Goal: Task Accomplishment & Management: Use online tool/utility

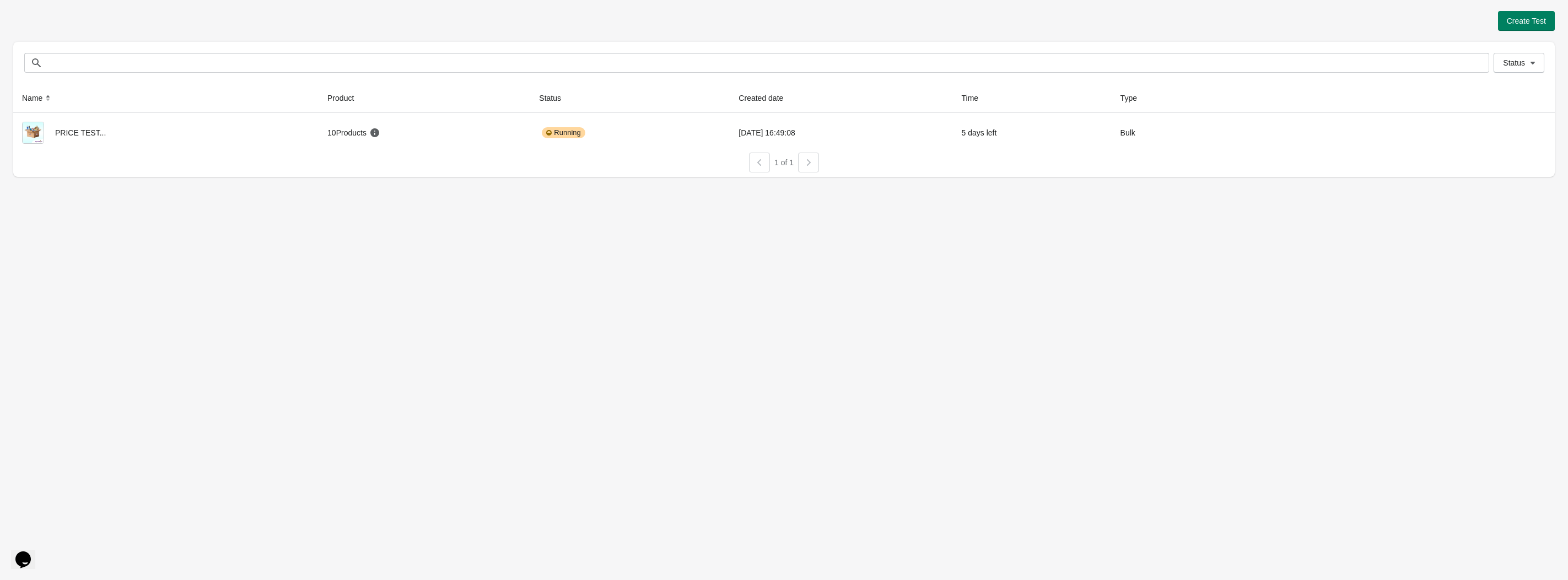
drag, startPoint x: 397, startPoint y: 337, endPoint x: 388, endPoint y: 320, distance: 19.2
click at [397, 338] on div "Create Test Status Status Name Product Status Created date Time Type PRICE TEST…" at bounding box center [784, 290] width 1568 height 580
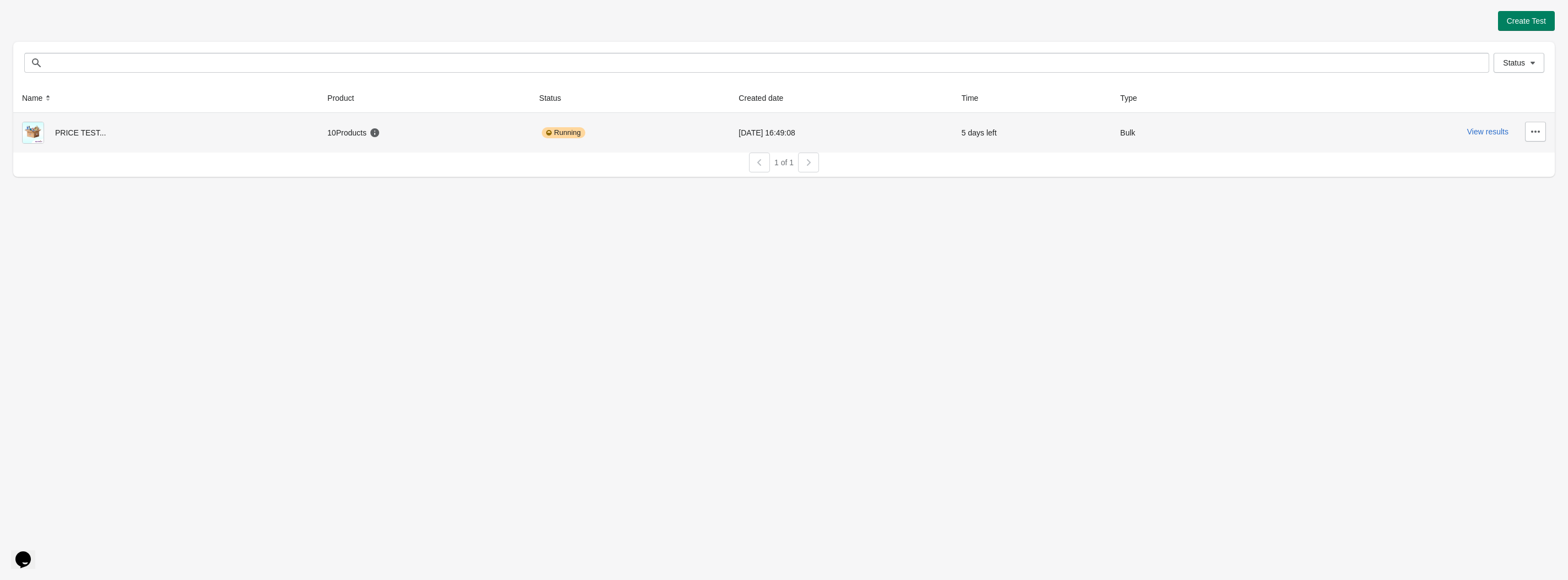
click at [467, 138] on div "10 Products" at bounding box center [424, 133] width 194 height 22
click at [88, 137] on div "PRICE TEST..." at bounding box center [166, 133] width 287 height 22
click at [546, 134] on div "Running" at bounding box center [563, 132] width 43 height 11
click at [704, 131] on td "Running" at bounding box center [630, 132] width 200 height 39
click at [1486, 127] on button "View results" at bounding box center [1488, 131] width 42 height 9
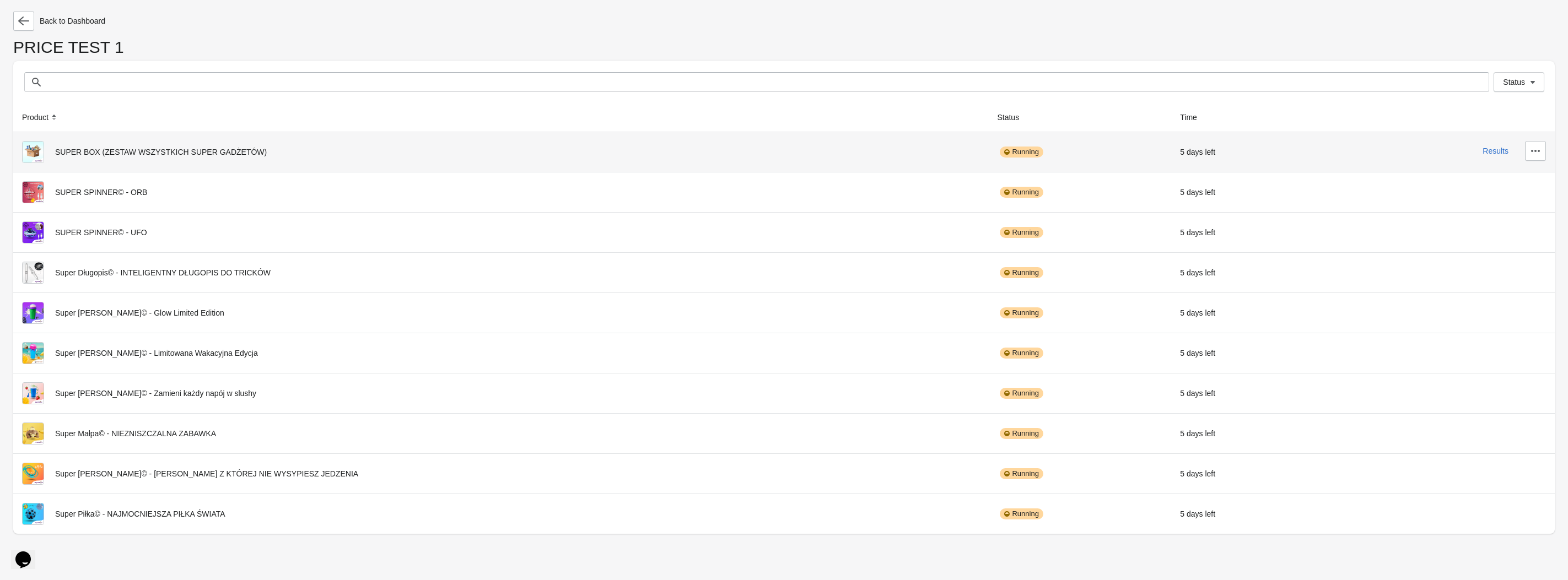
click at [1000, 155] on div "Running" at bounding box center [1021, 151] width 43 height 11
click at [1496, 150] on button "Results" at bounding box center [1495, 151] width 26 height 9
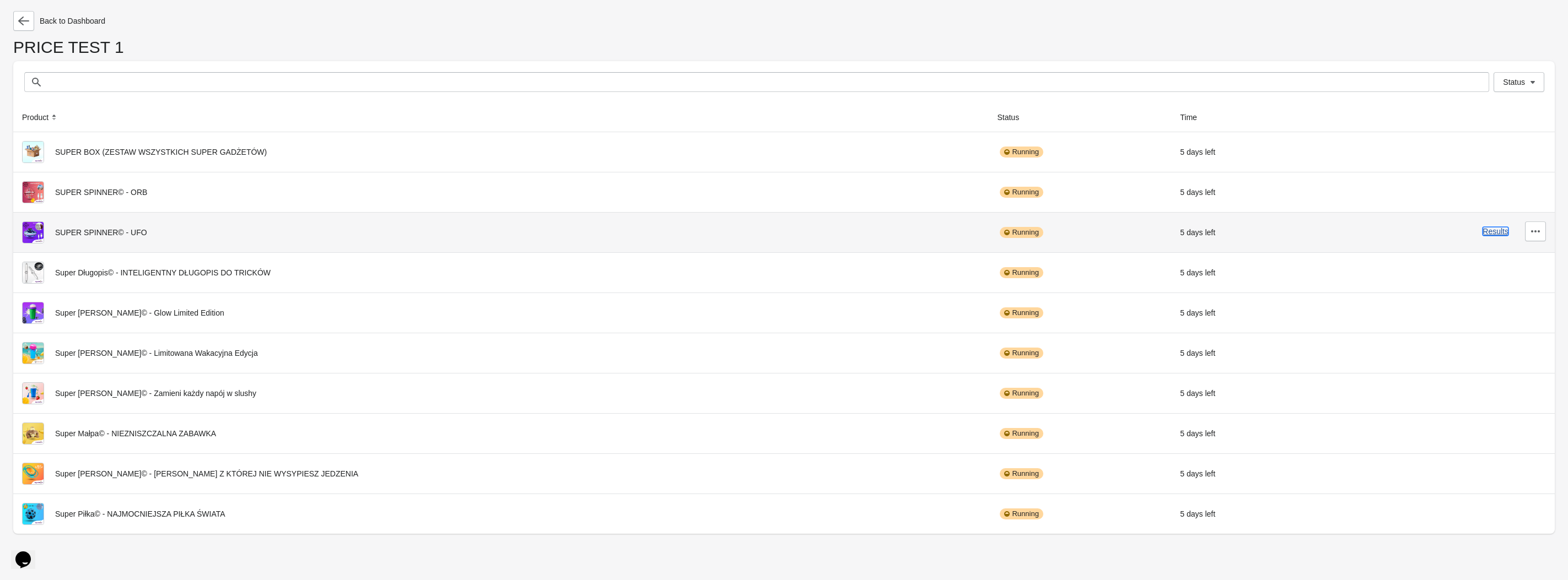
click at [1494, 229] on button "Results" at bounding box center [1495, 232] width 26 height 9
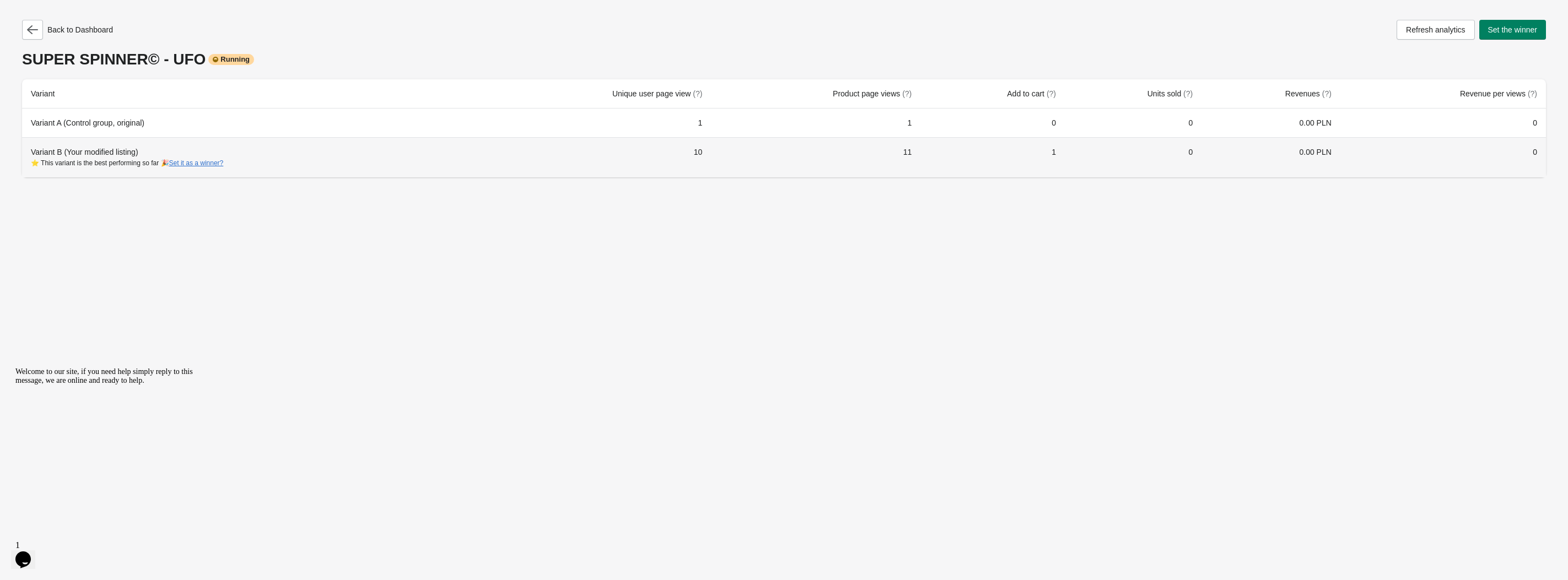
click at [146, 145] on th "Variant B (Your modified listing) ⭐ This variant is the best performing so far …" at bounding box center [250, 157] width 456 height 40
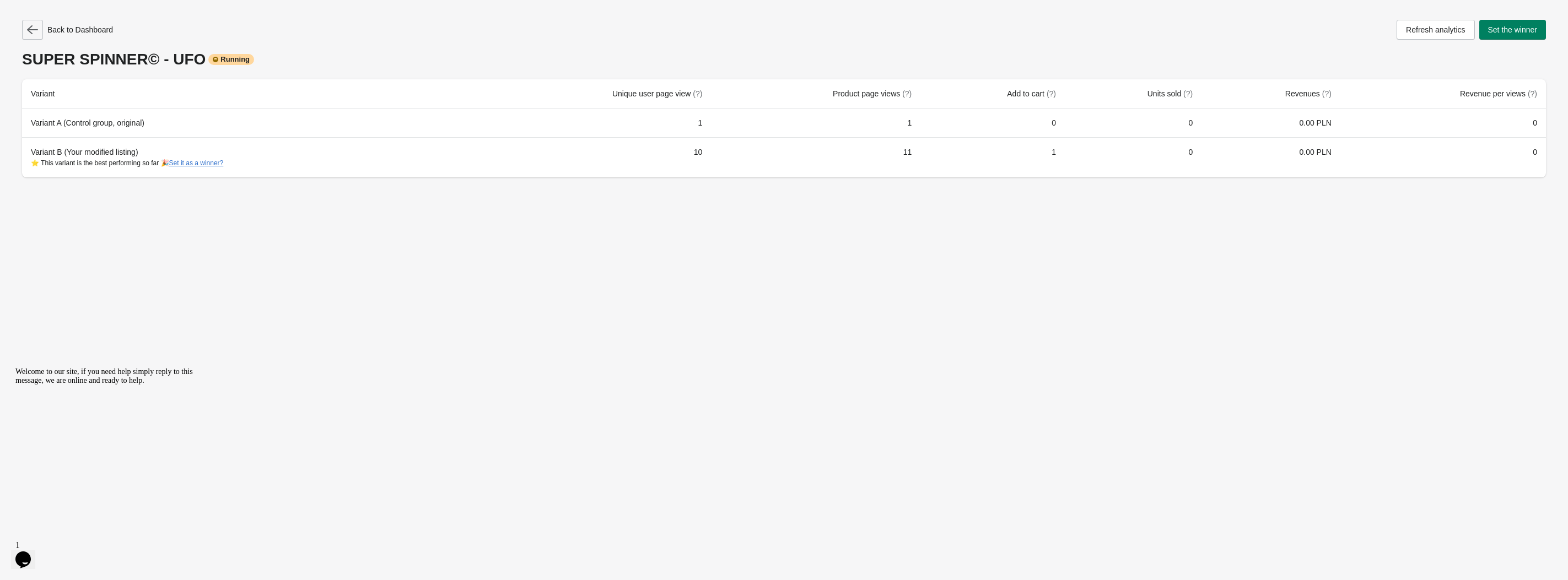
click at [24, 27] on button "button" at bounding box center [33, 30] width 21 height 20
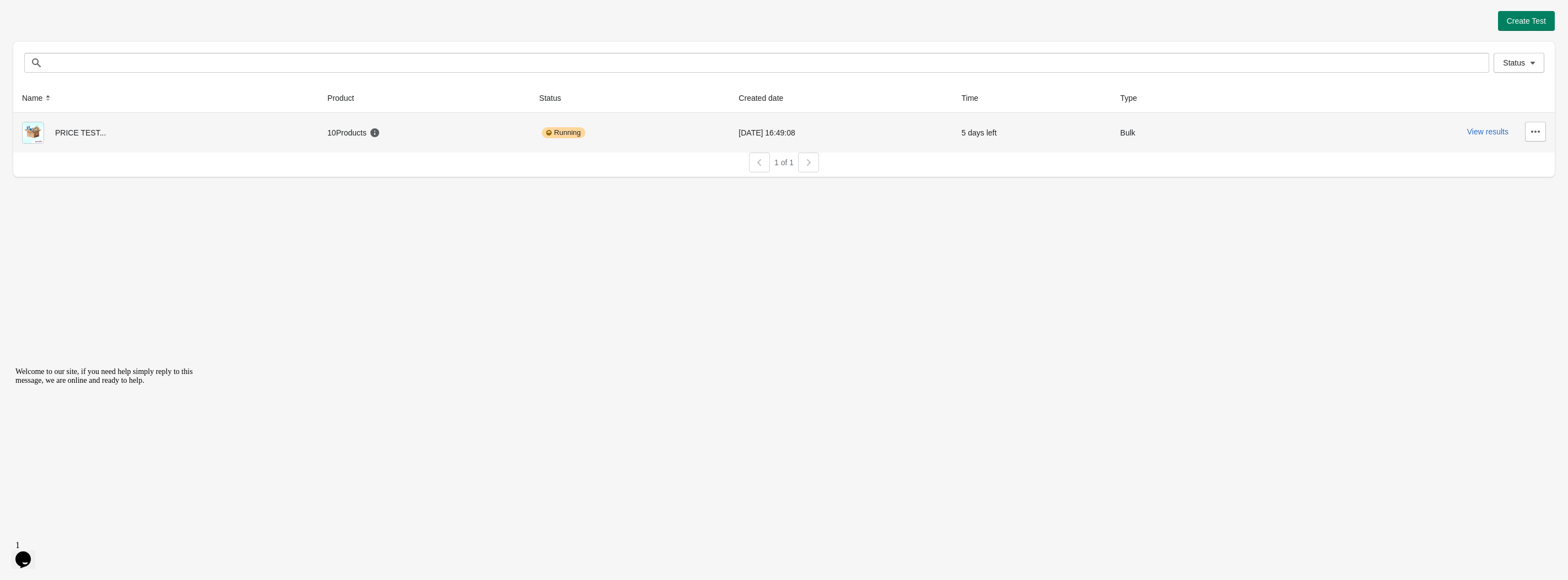
click at [1491, 122] on div "View results" at bounding box center [1402, 131] width 290 height 20
click at [1492, 131] on button "View results" at bounding box center [1488, 131] width 42 height 9
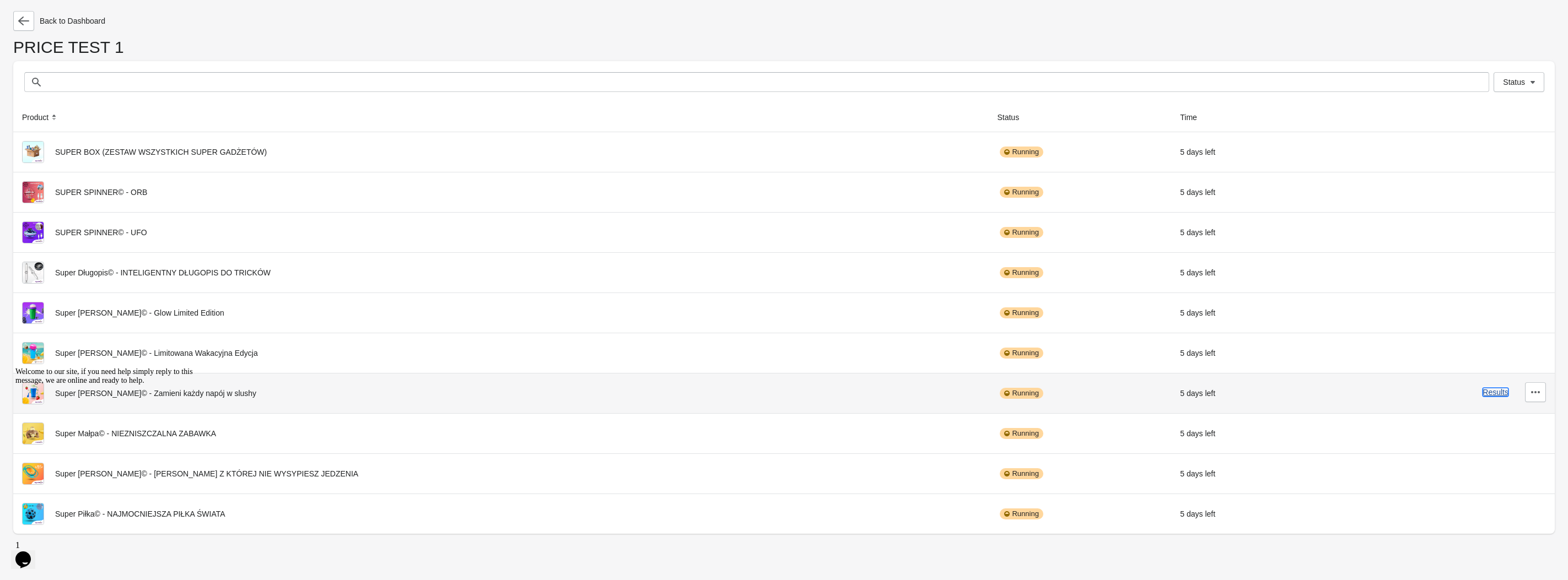
click at [1498, 388] on button "Results" at bounding box center [1495, 392] width 26 height 9
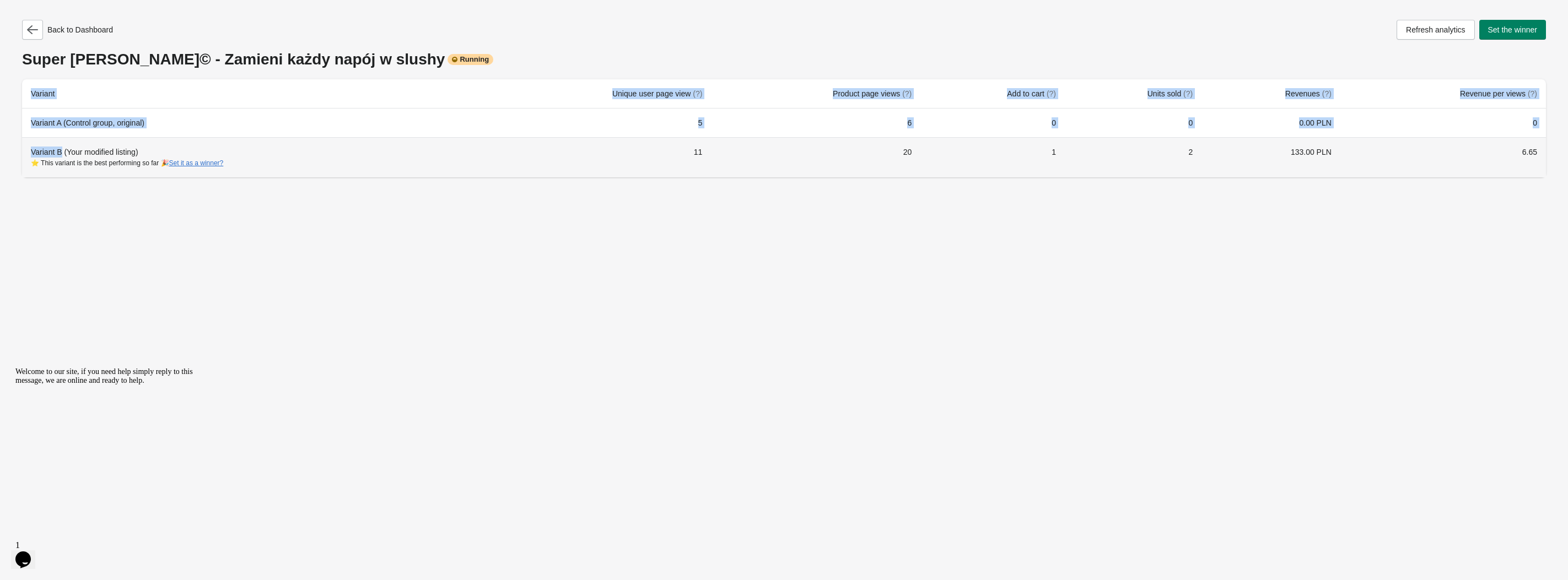
drag, startPoint x: 235, startPoint y: 204, endPoint x: 60, endPoint y: 155, distance: 181.7
click at [60, 155] on div "Back to Dashboard Refresh analytics Set the winner Super Kubek© - Zamieni każdy…" at bounding box center [784, 290] width 1568 height 580
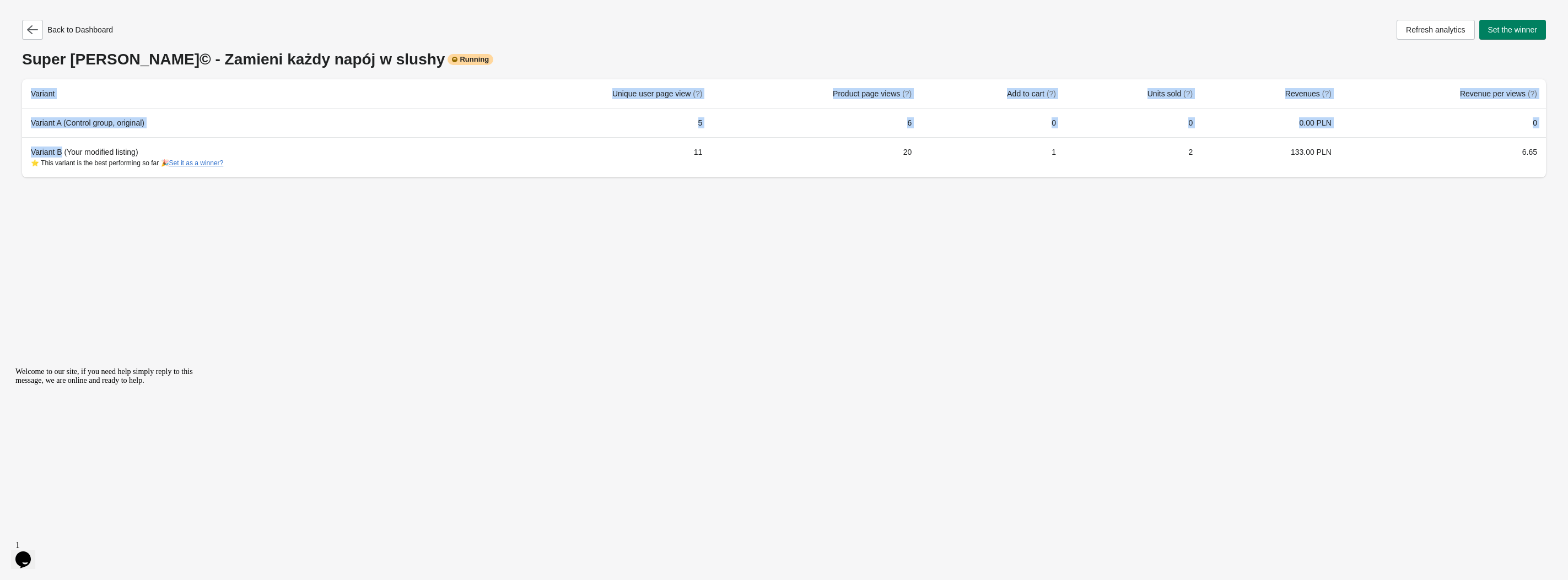
click at [156, 241] on div "Back to Dashboard Refresh analytics Set the winner Super Kubek© - Zamieni każdy…" at bounding box center [784, 290] width 1568 height 580
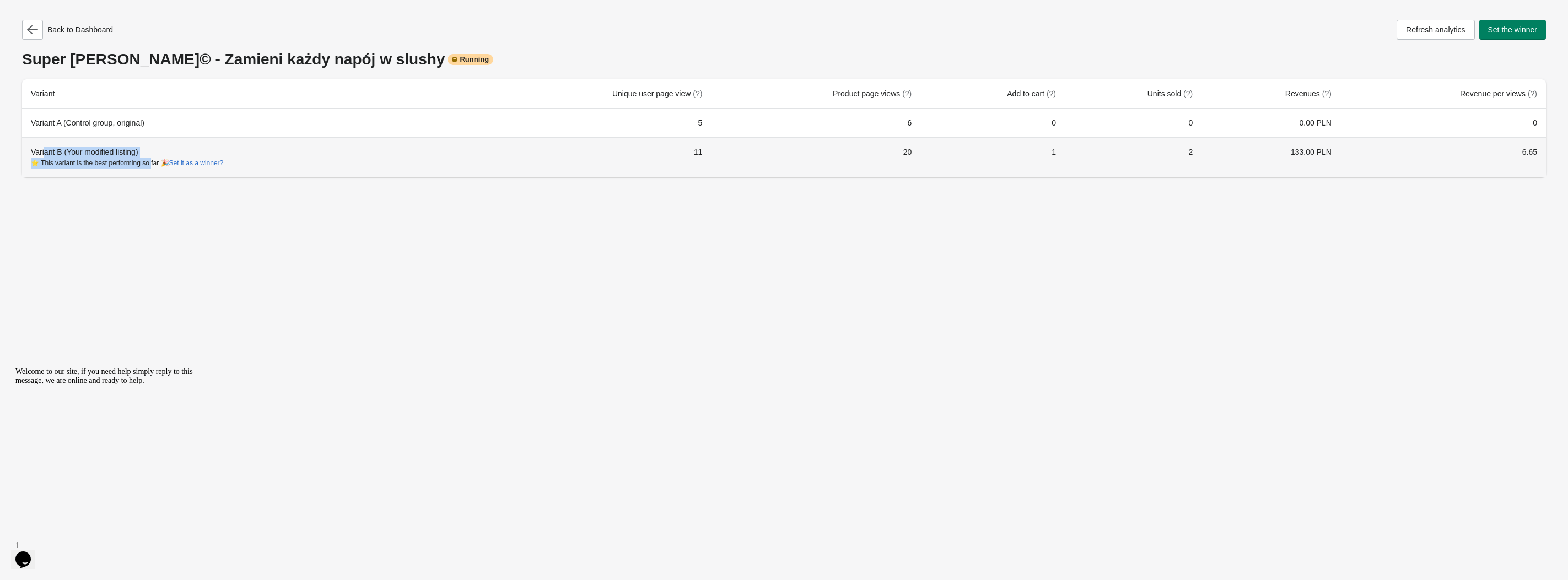
drag, startPoint x: 44, startPoint y: 154, endPoint x: 143, endPoint y: 177, distance: 101.6
click at [151, 176] on th "Variant B (Your modified listing) ⭐ This variant is the best performing so far …" at bounding box center [250, 157] width 456 height 40
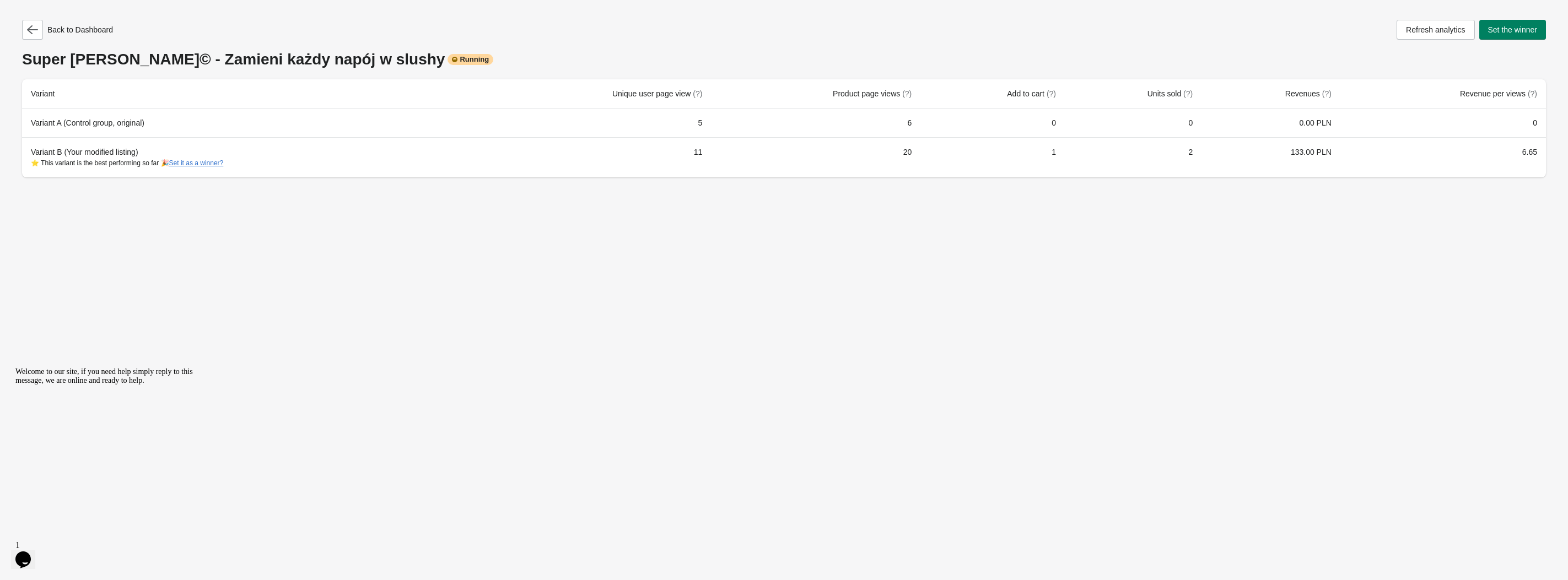
click at [115, 203] on div "Back to Dashboard Refresh analytics Set the winner Super Kubek© - Zamieni każdy…" at bounding box center [784, 290] width 1568 height 580
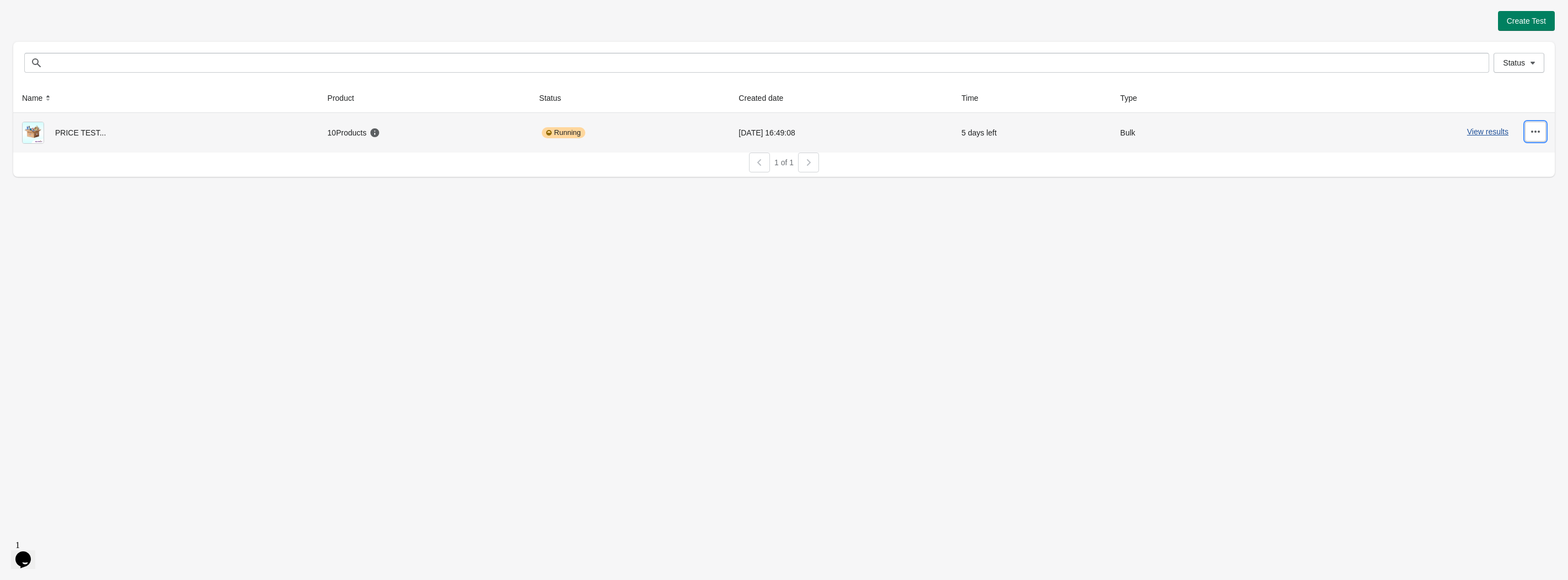
drag, startPoint x: 1537, startPoint y: 131, endPoint x: 1477, endPoint y: 137, distance: 60.3
click at [1532, 131] on icon "button" at bounding box center [1535, 131] width 11 height 11
click at [1529, 165] on span "Delete" at bounding box center [1526, 160] width 22 height 11
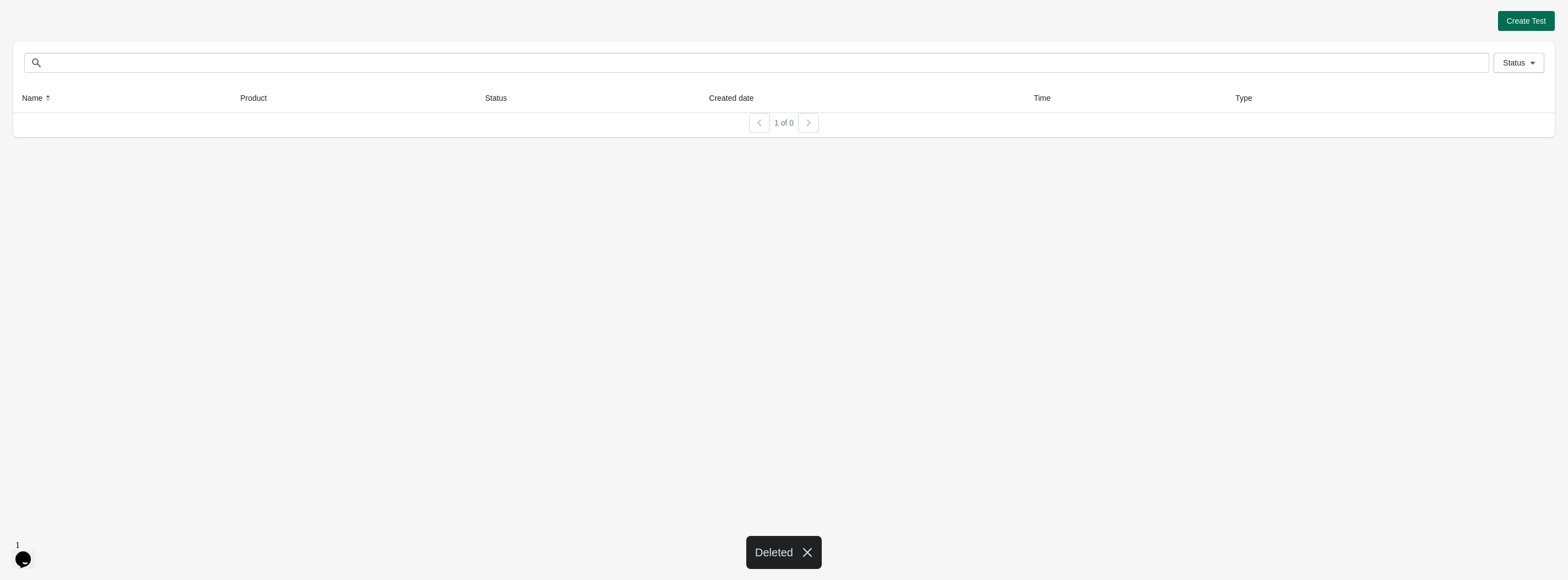
click at [1522, 16] on span "Create Test" at bounding box center [1526, 21] width 39 height 9
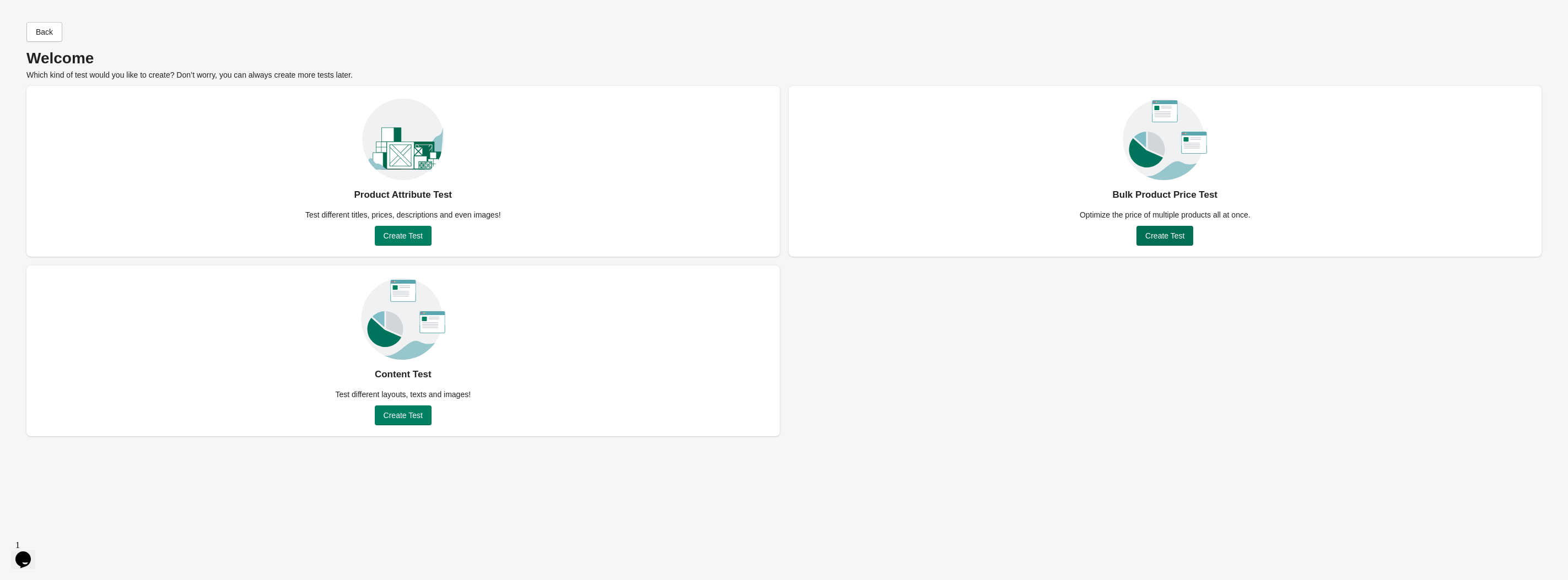
click at [1174, 238] on span "Create Test" at bounding box center [1165, 236] width 39 height 9
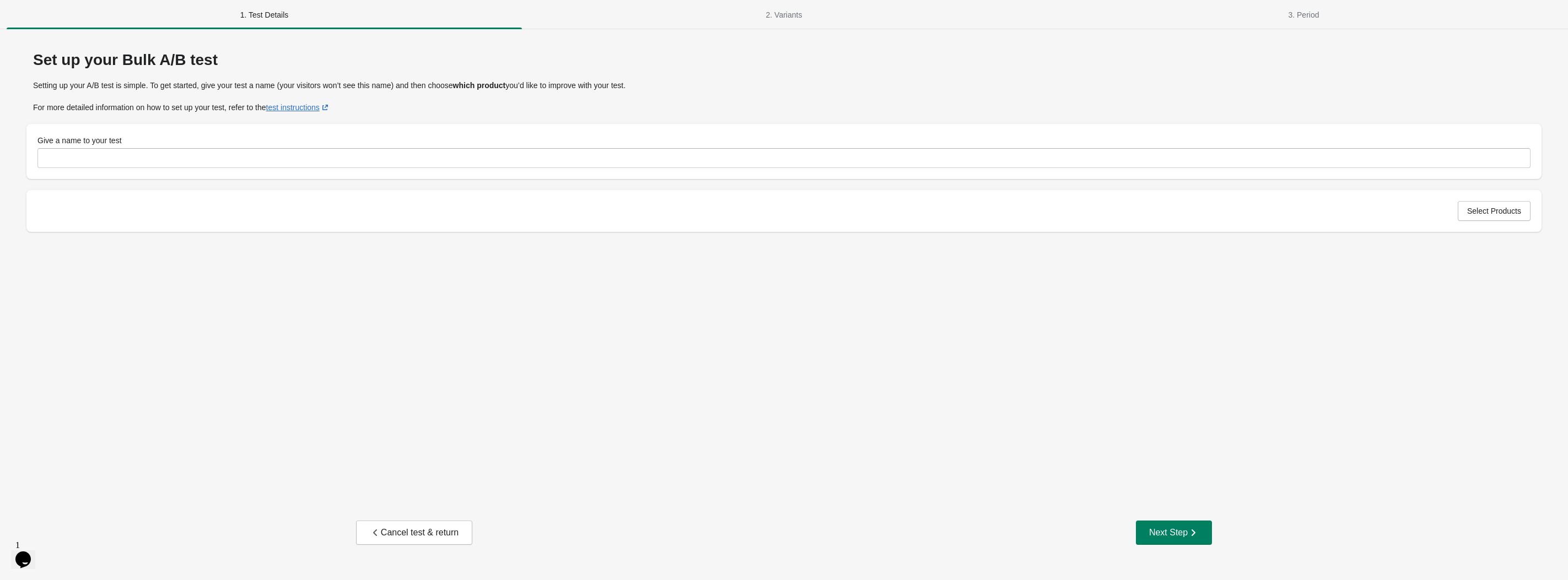
click at [333, 174] on div "Set up your Bulk A/B test Setting up your A/B test is simple. To get started, g…" at bounding box center [784, 136] width 1515 height 192
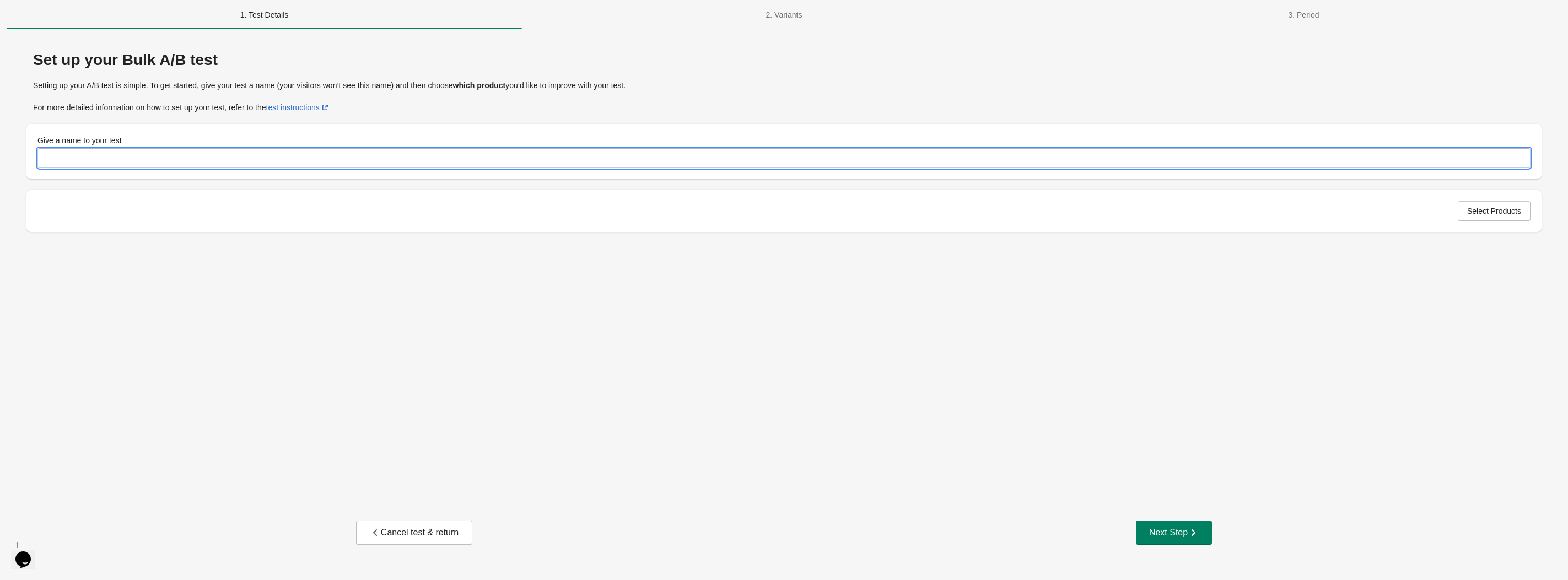
click at [326, 161] on input "Give a name to your test" at bounding box center [784, 158] width 1493 height 20
type input "**********"
click at [1463, 206] on button "Select Products" at bounding box center [1494, 211] width 73 height 20
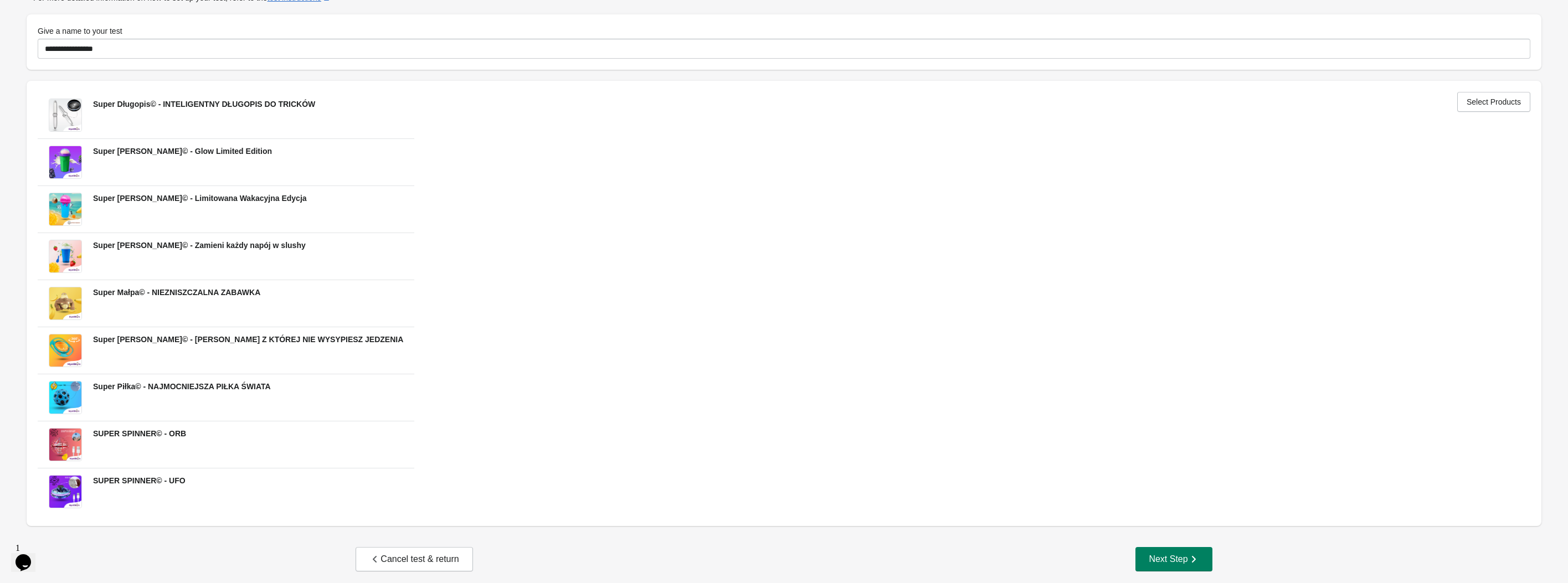
scroll to position [119, 0]
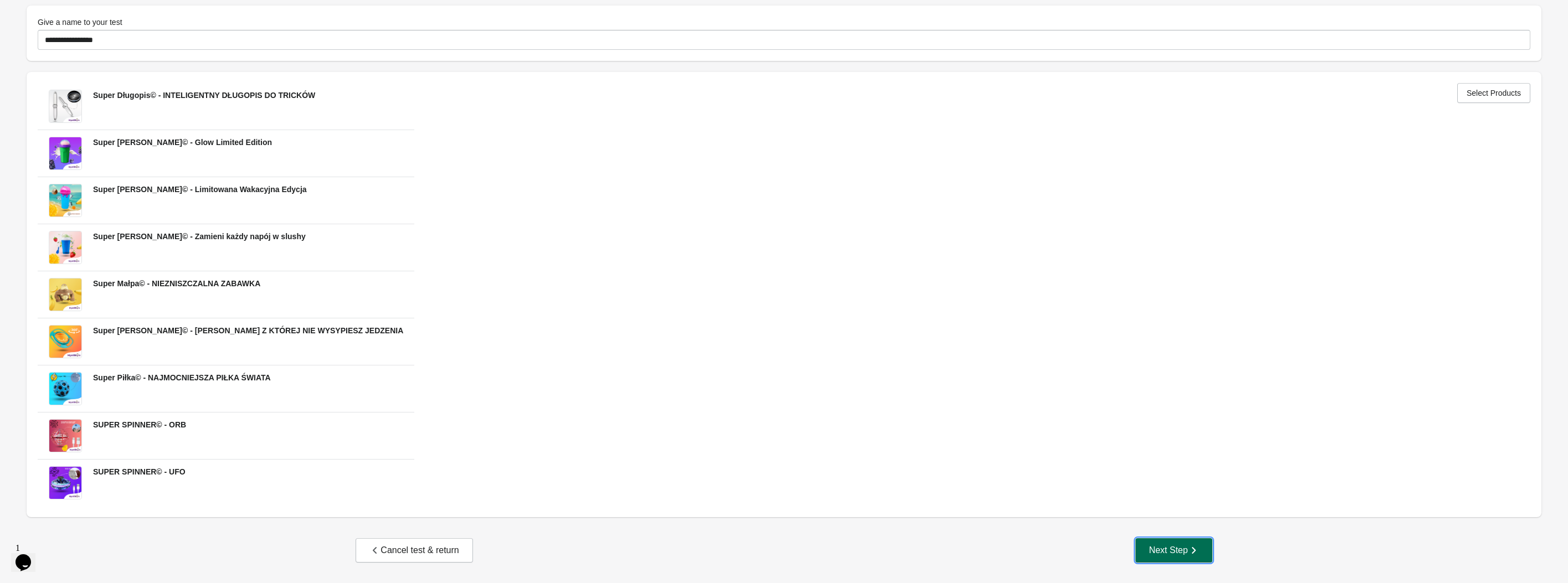
drag, startPoint x: 1174, startPoint y: 554, endPoint x: 1169, endPoint y: 536, distance: 18.7
click at [1174, 553] on div "Next Step" at bounding box center [1173, 550] width 50 height 11
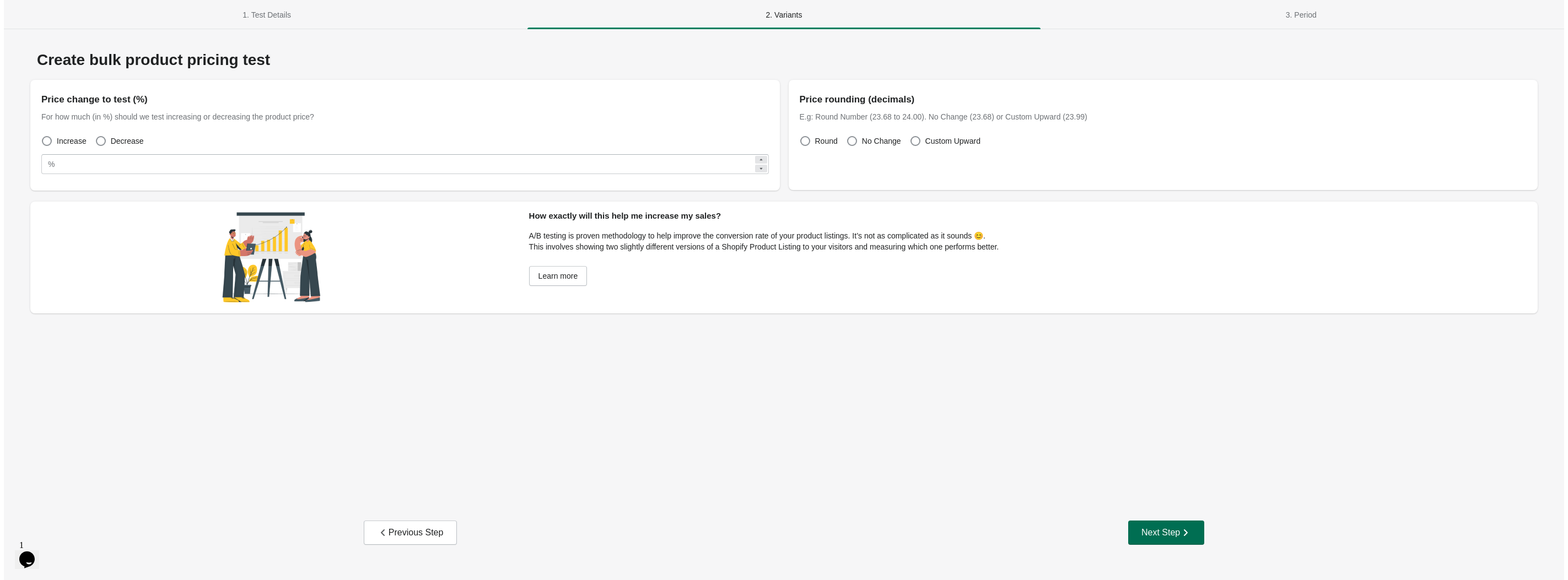
scroll to position [0, 0]
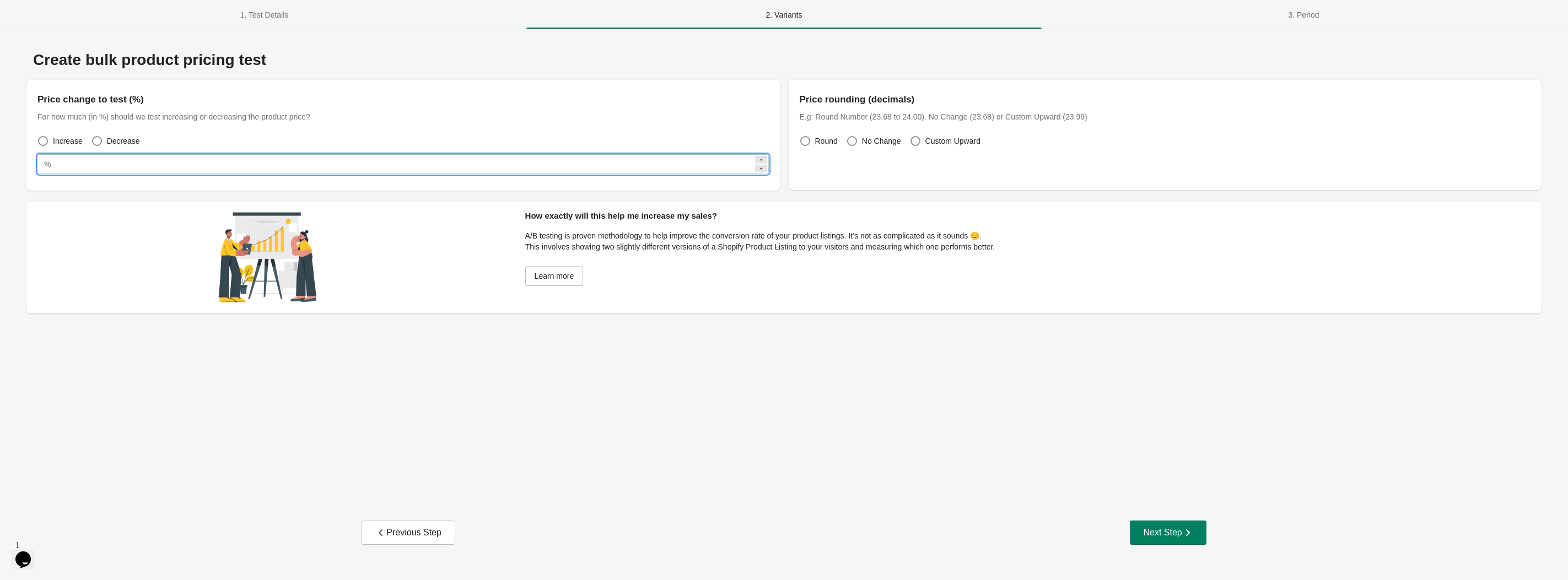
drag, startPoint x: 27, startPoint y: 154, endPoint x: 46, endPoint y: 158, distance: 19.4
click at [4, 151] on div "Create bulk product pricing test Price change to test (%) For how much (in %) s…" at bounding box center [784, 297] width 1568 height 537
type input "**"
click at [103, 142] on label "Decrease" at bounding box center [115, 141] width 48 height 16
drag, startPoint x: 105, startPoint y: 148, endPoint x: 111, endPoint y: 149, distance: 6.1
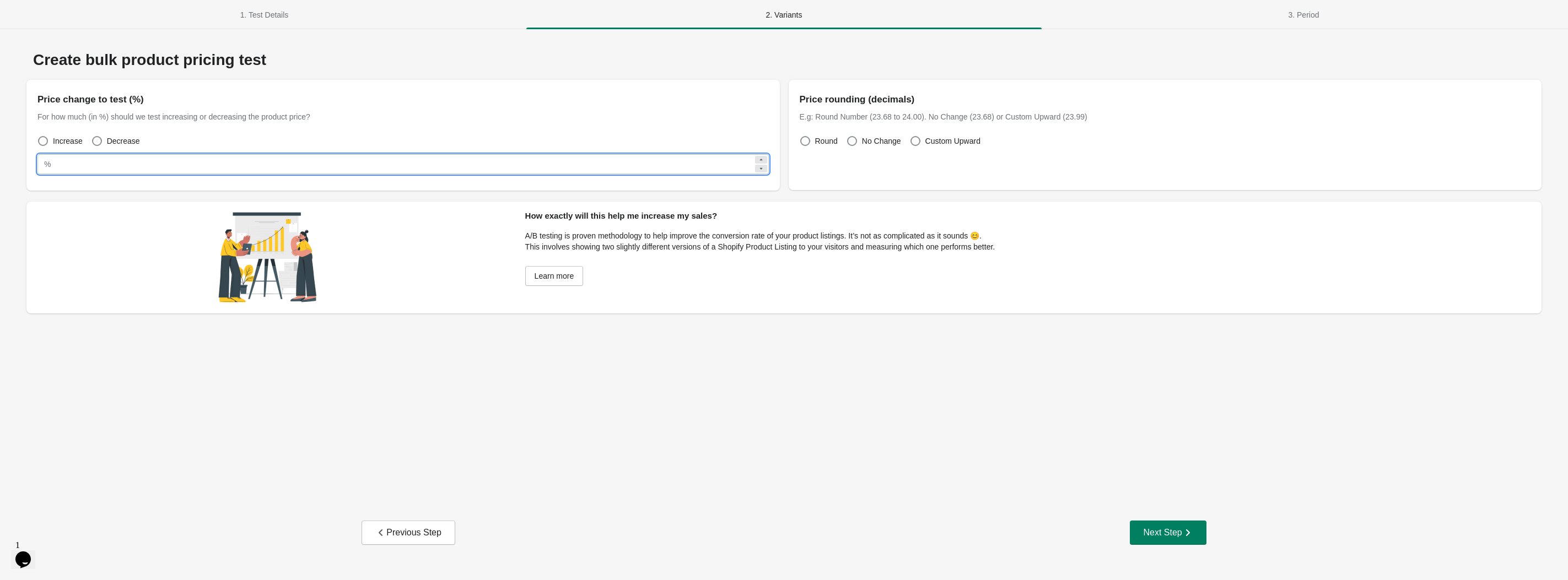
click at [105, 149] on div "Price change to test (%) For how much (in %) should we test increasing or decre…" at bounding box center [403, 133] width 753 height 105
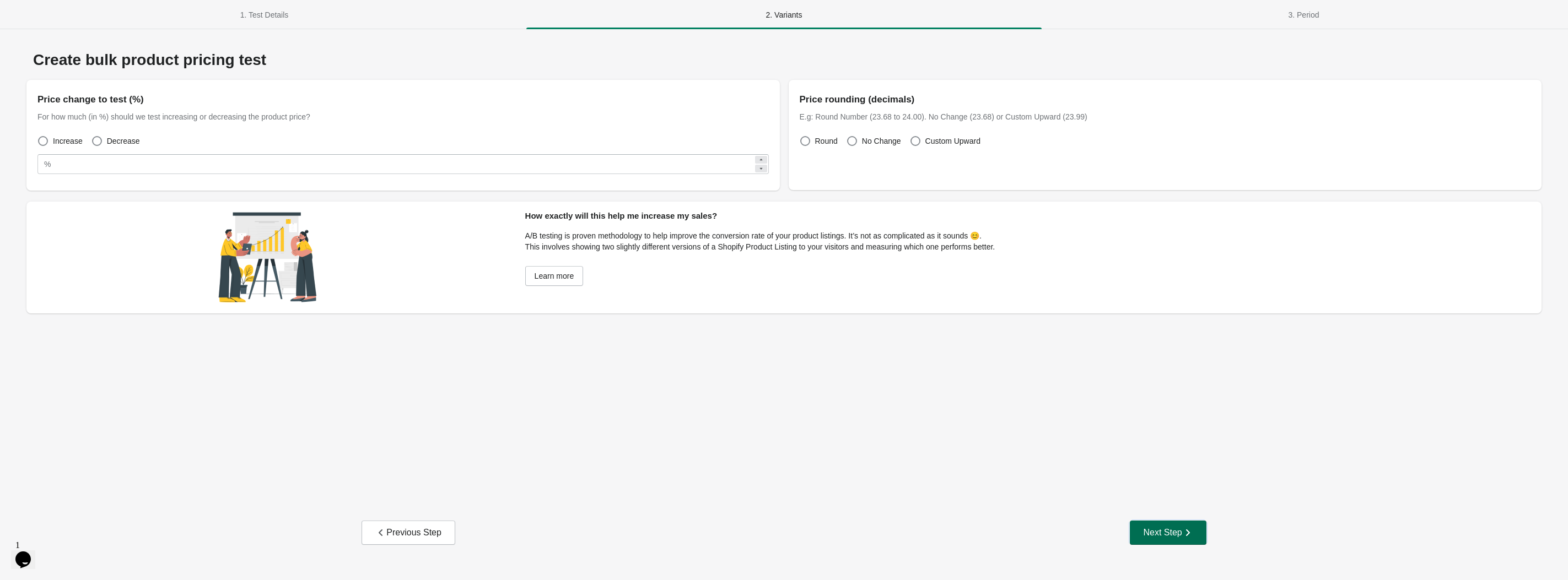
click at [1157, 535] on div "Next Step" at bounding box center [1168, 532] width 50 height 11
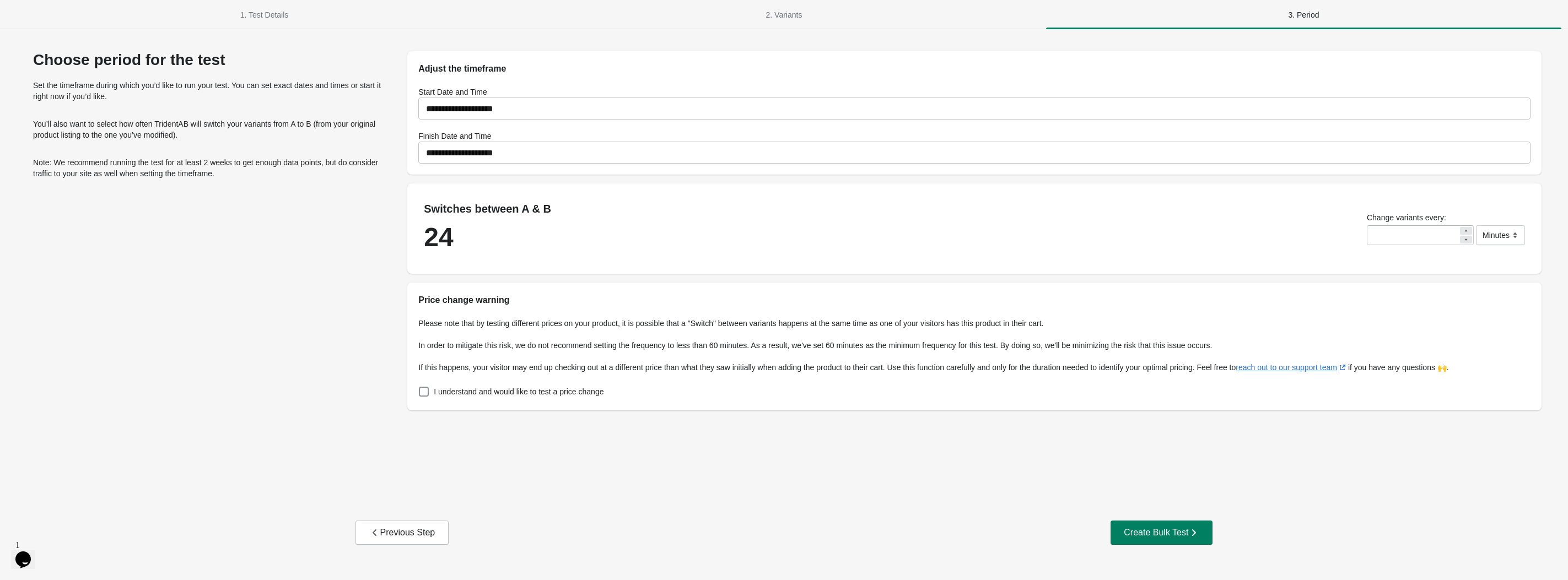
click at [524, 157] on input "**********" at bounding box center [974, 153] width 1112 height 31
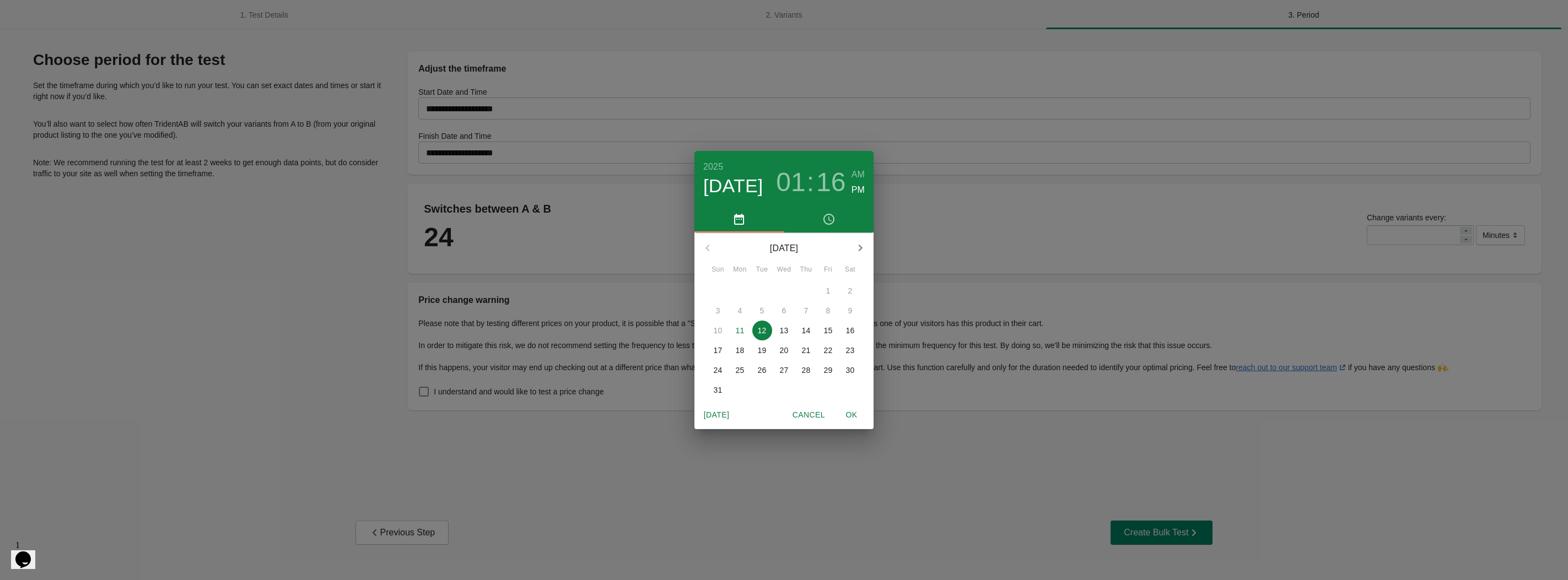
click at [523, 154] on div "[DATE] 01 : 16 AM PM [DATE] Sun Mon Tue Wed Thu Fri Sat 27 28 29 30 31 1 2 3 4 …" at bounding box center [784, 290] width 1568 height 580
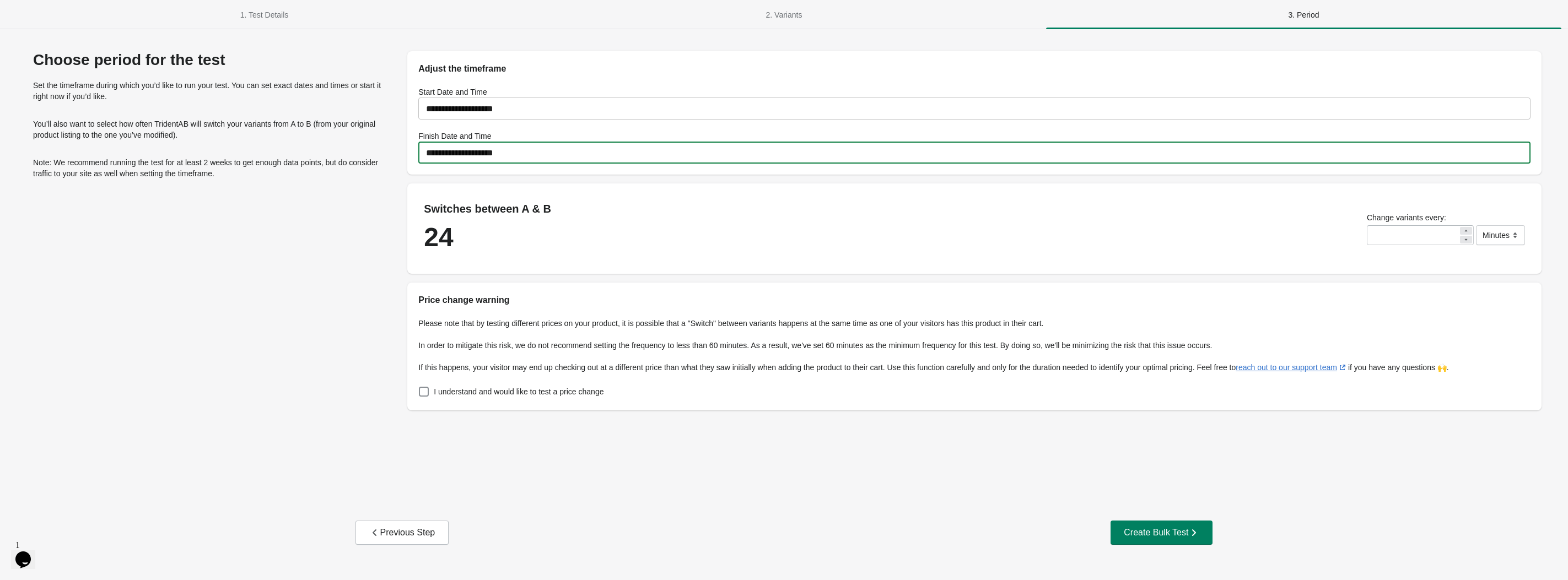
drag, startPoint x: 565, startPoint y: 189, endPoint x: 542, endPoint y: 168, distance: 31.1
click at [561, 183] on div "Switches between A & B 24 Change variants every: ** ******* ***** **** Minutes" at bounding box center [974, 229] width 1134 height 91
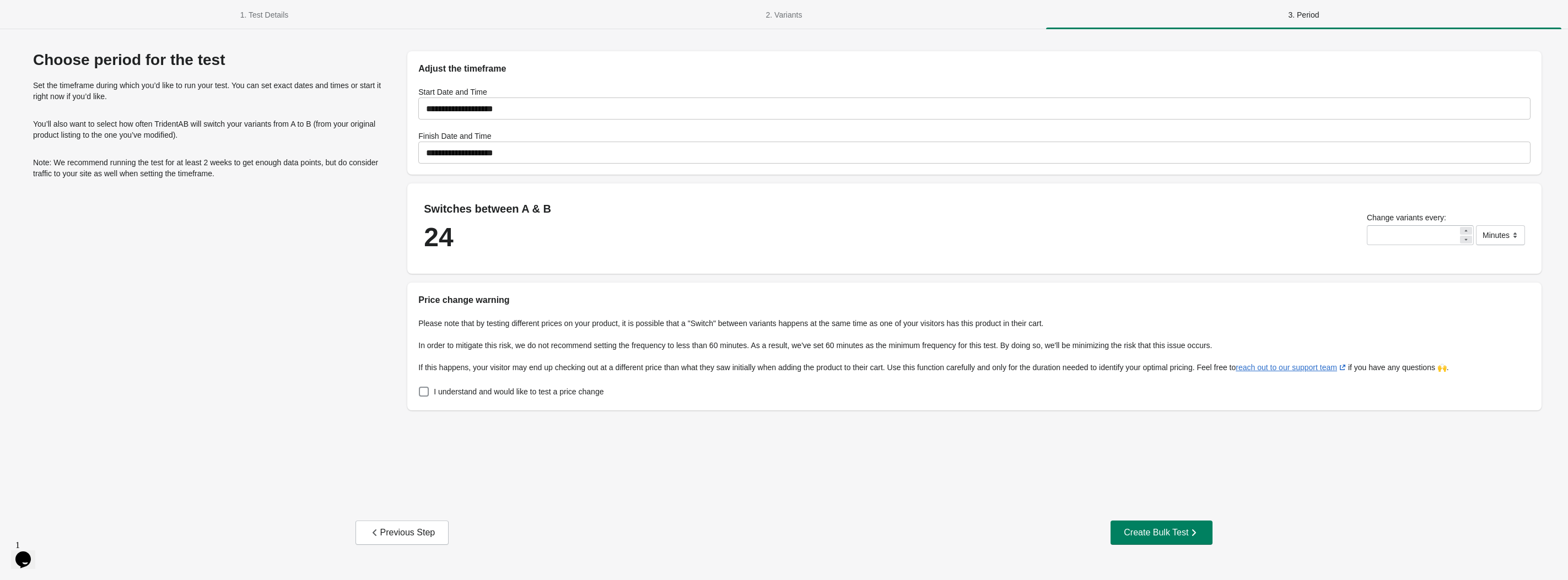
click at [537, 151] on input "**********" at bounding box center [974, 153] width 1112 height 31
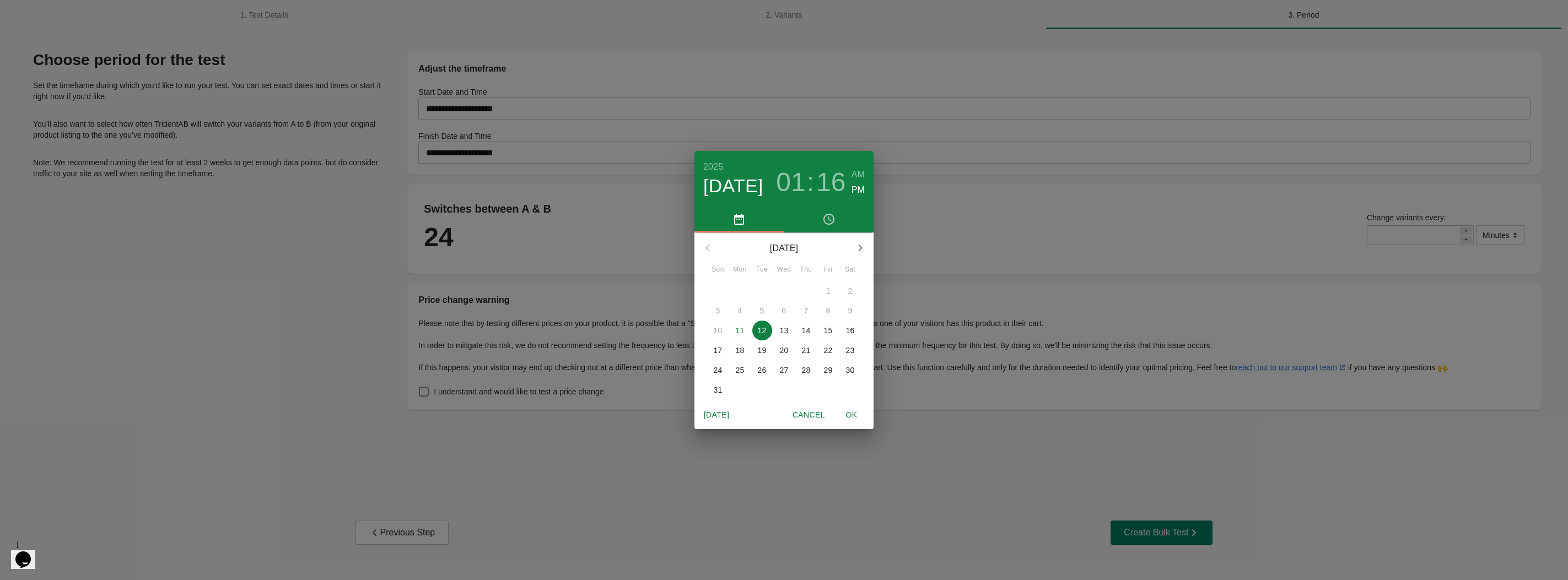
click at [832, 330] on p "15" at bounding box center [828, 330] width 9 height 11
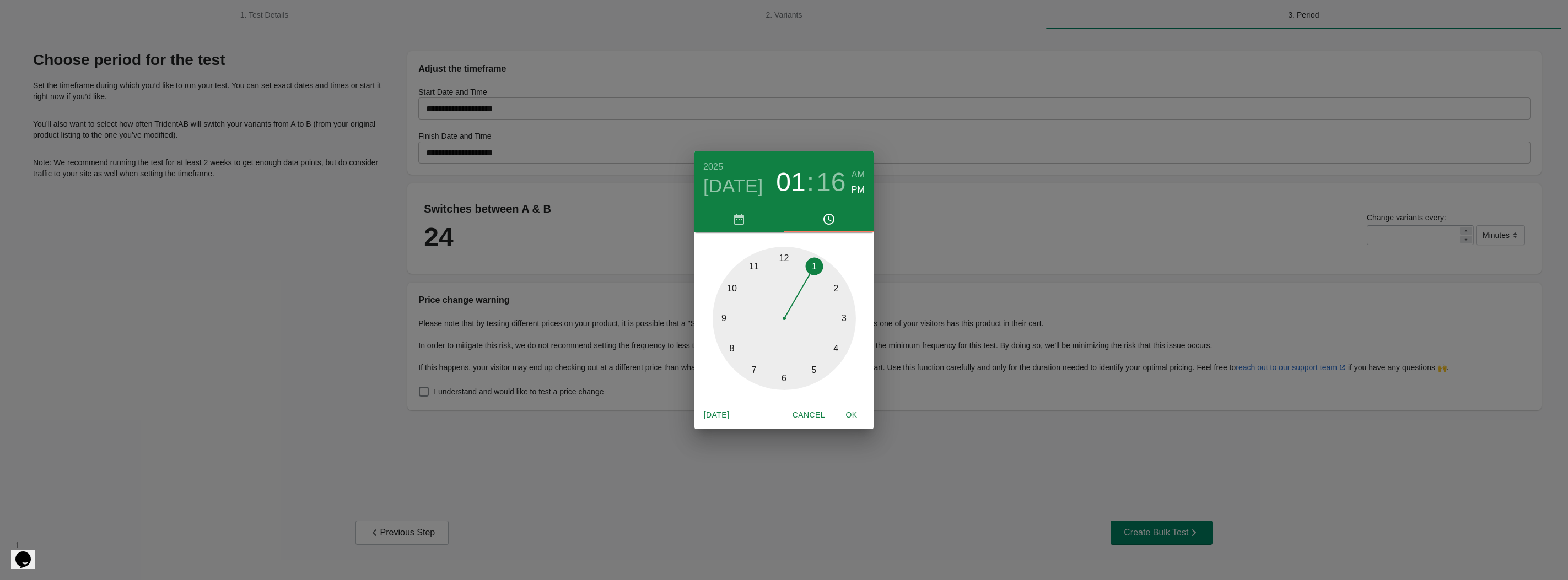
click at [849, 412] on span "OK" at bounding box center [852, 415] width 27 height 14
type input "**********"
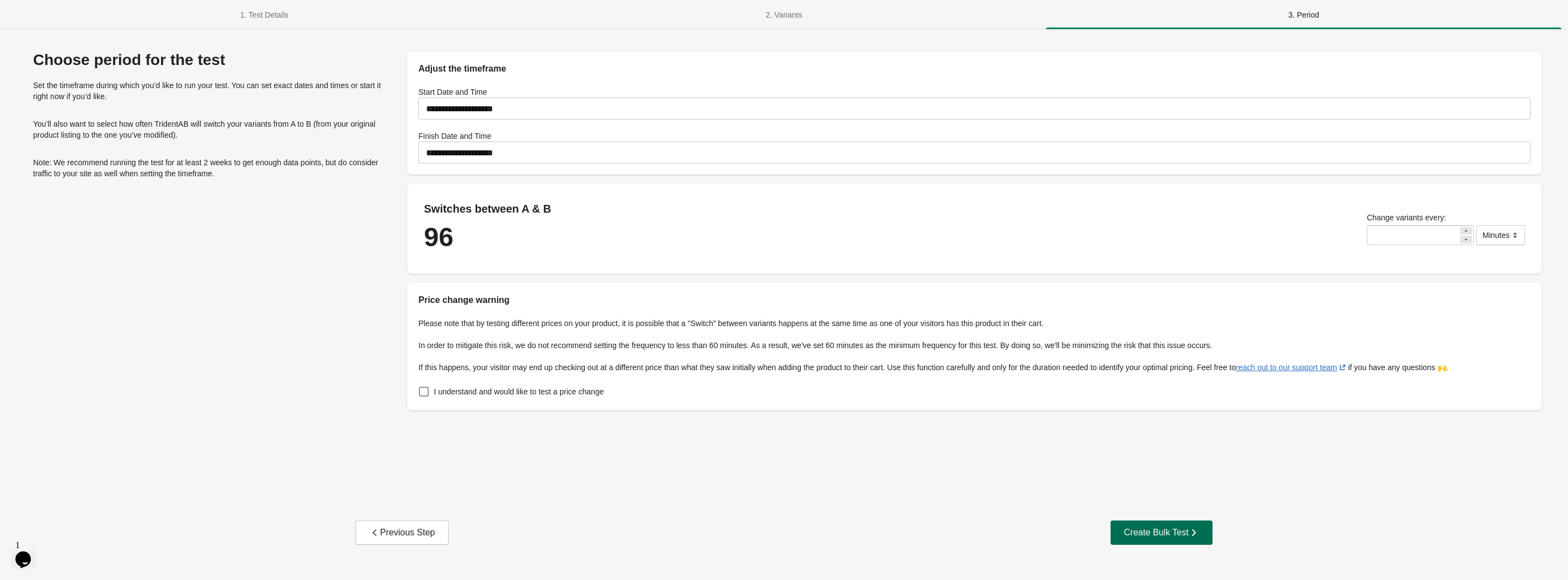
click at [1168, 528] on div "Create Bulk Test" at bounding box center [1162, 532] width 76 height 11
click at [510, 385] on label "I understand and would like to test a price change" at bounding box center [510, 391] width 185 height 16
drag, startPoint x: 1141, startPoint y: 535, endPoint x: 1136, endPoint y: 533, distance: 5.4
click at [1141, 534] on div "Create Bulk Test" at bounding box center [1162, 532] width 76 height 11
